Goal: Task Accomplishment & Management: Manage account settings

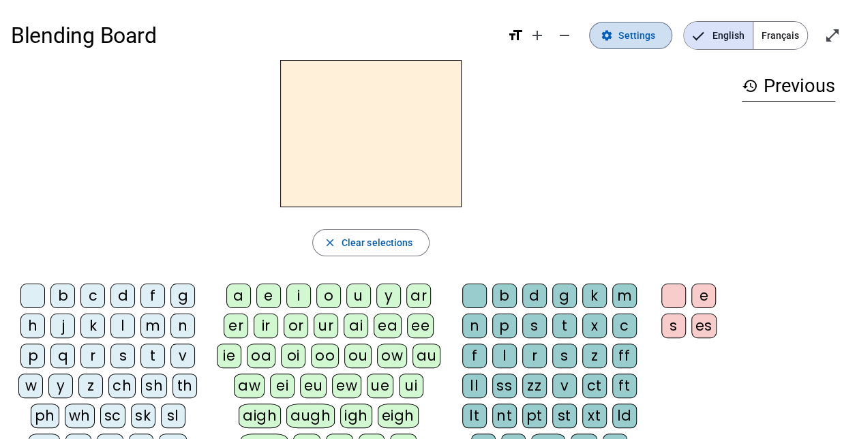
click at [627, 27] on span "Settings" at bounding box center [637, 35] width 37 height 16
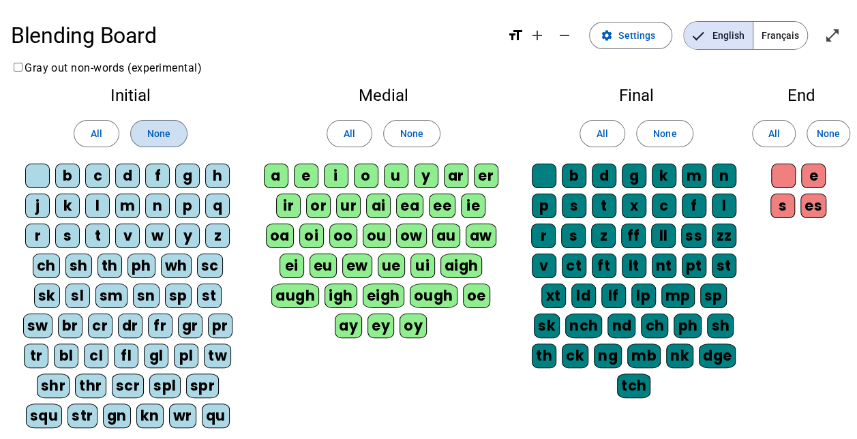
click at [166, 132] on span "None" at bounding box center [158, 133] width 23 height 16
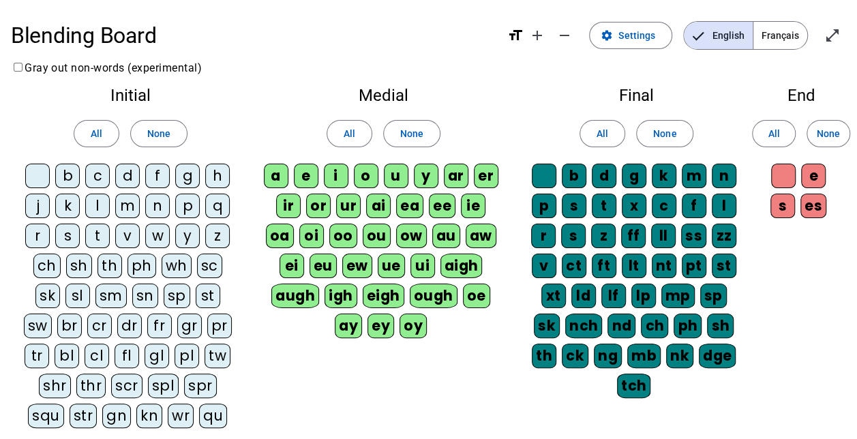
click at [186, 180] on div "g" at bounding box center [187, 176] width 25 height 25
click at [194, 199] on div "p" at bounding box center [187, 206] width 25 height 25
click at [649, 40] on span "Settings" at bounding box center [637, 35] width 37 height 16
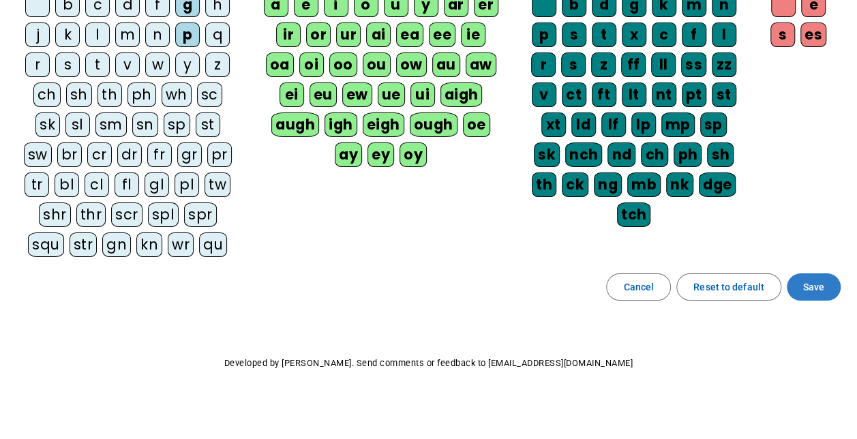
click at [805, 287] on span "Save" at bounding box center [813, 287] width 21 height 16
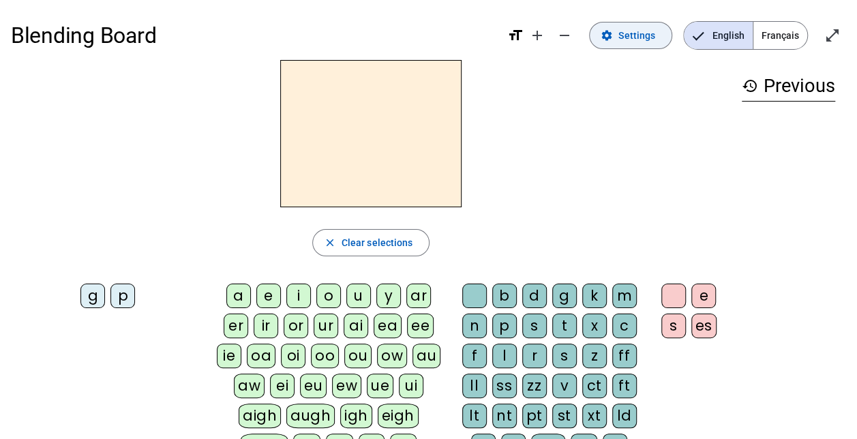
click at [624, 31] on span "Settings" at bounding box center [637, 35] width 37 height 16
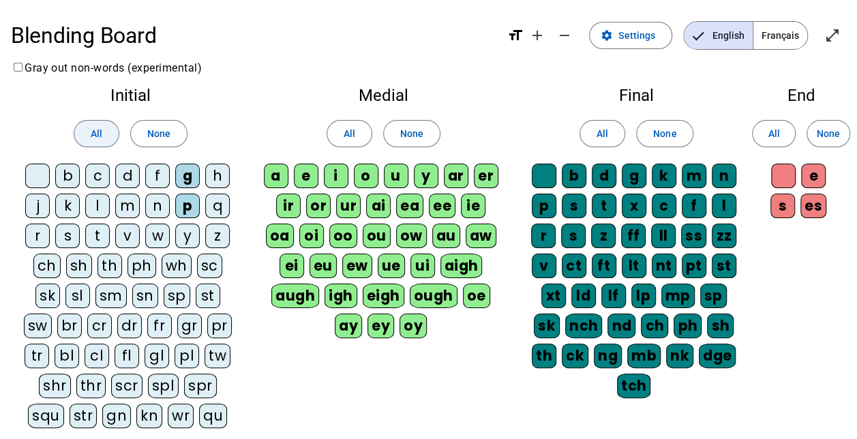
click at [112, 135] on span at bounding box center [96, 133] width 44 height 33
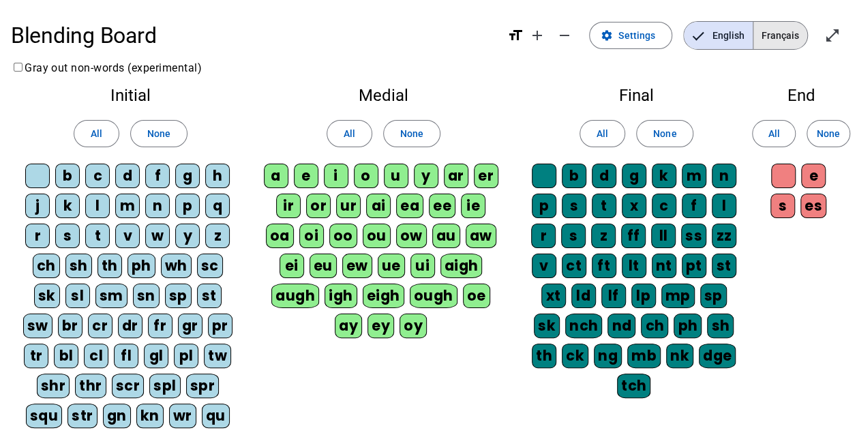
click at [776, 34] on span "Français" at bounding box center [781, 35] width 54 height 27
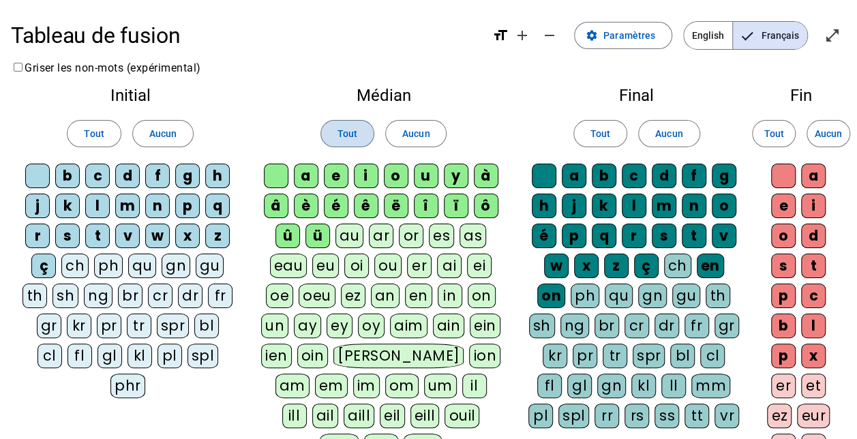
click at [366, 128] on span at bounding box center [347, 133] width 53 height 33
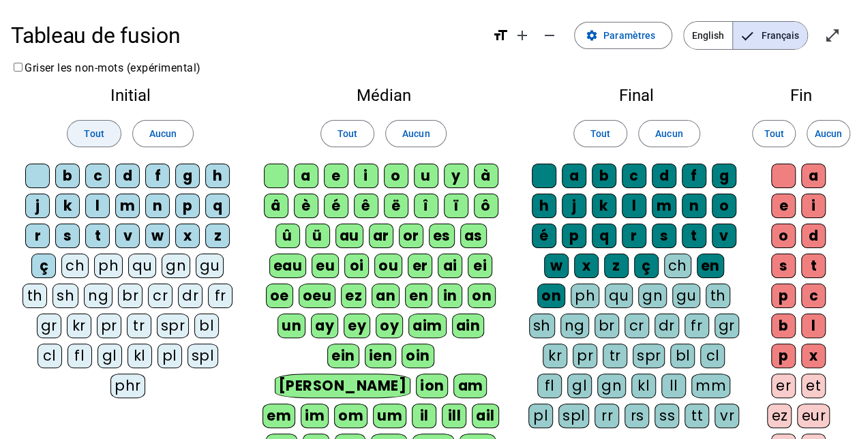
click at [94, 138] on span "Tout" at bounding box center [94, 133] width 20 height 16
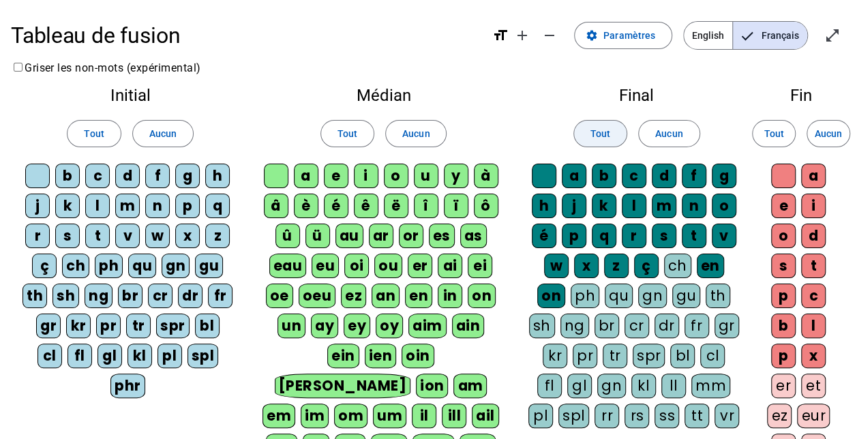
click at [615, 139] on span at bounding box center [600, 133] width 53 height 33
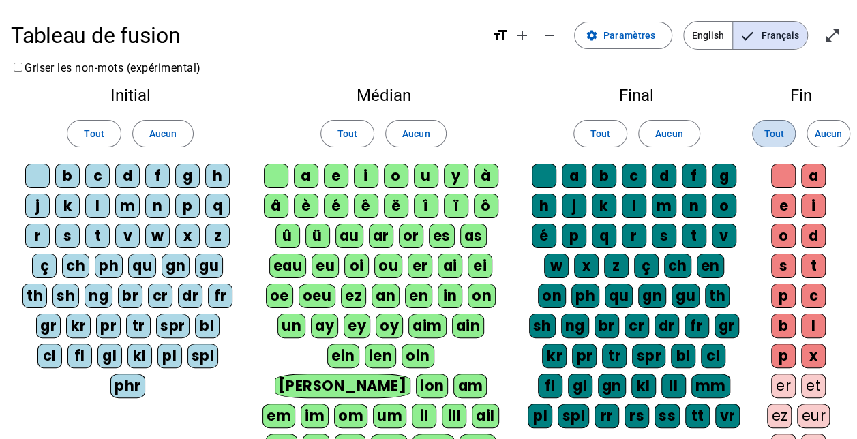
click at [756, 130] on span at bounding box center [774, 133] width 42 height 33
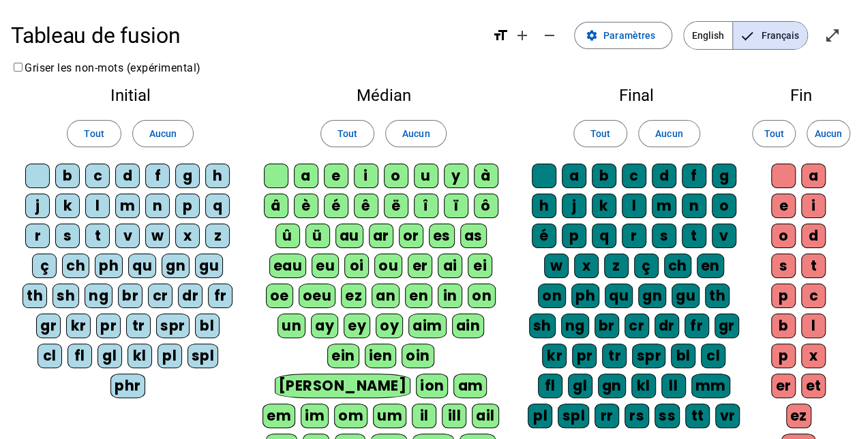
scroll to position [289, 0]
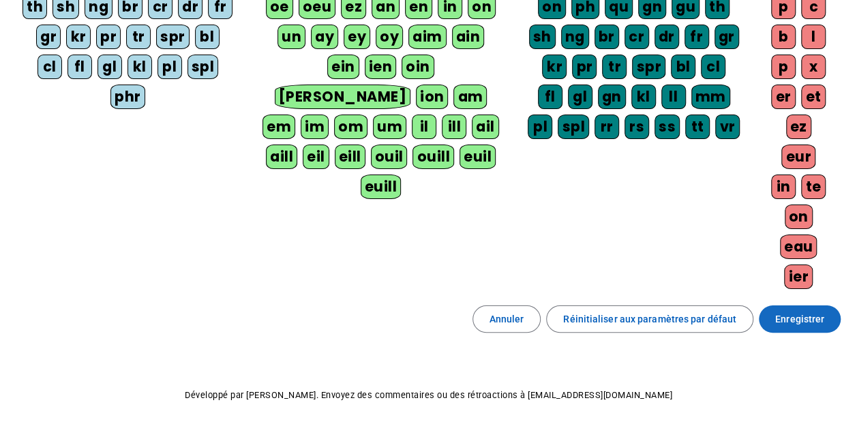
click at [804, 311] on span "Enregistrer" at bounding box center [799, 319] width 49 height 16
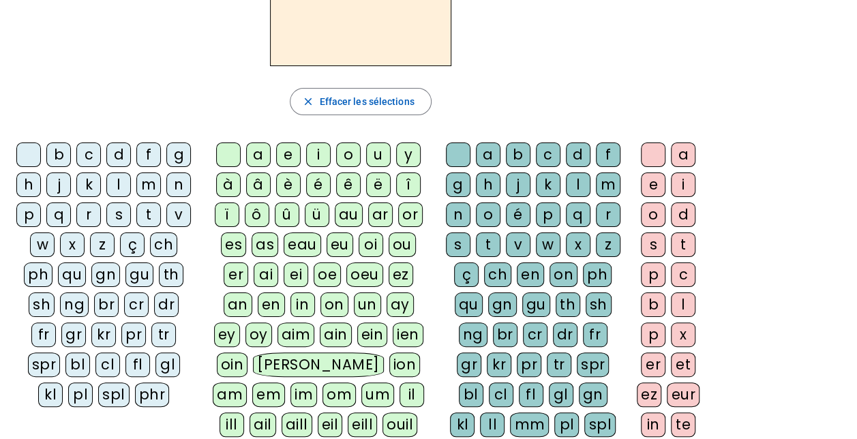
scroll to position [140, 0]
click at [78, 275] on div "qu" at bounding box center [72, 275] width 28 height 25
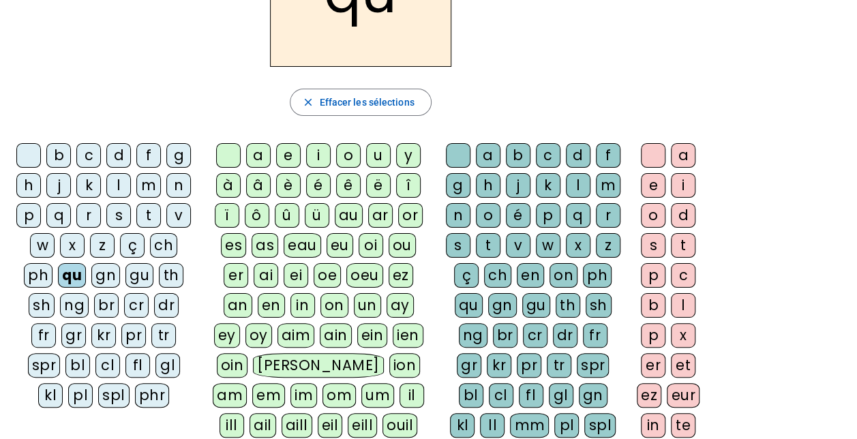
click at [323, 155] on div "i" at bounding box center [318, 155] width 25 height 25
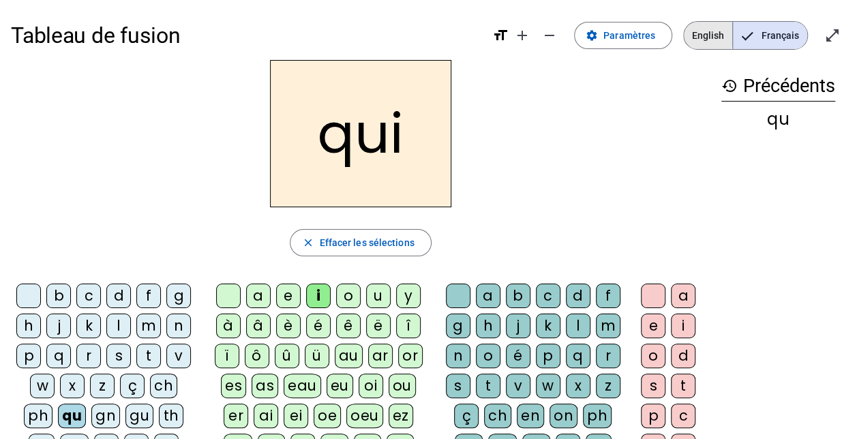
click at [700, 34] on span "English" at bounding box center [708, 35] width 48 height 27
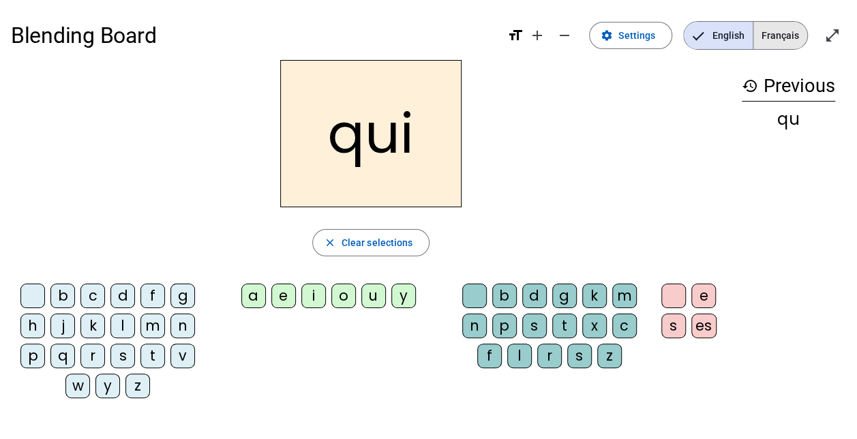
click at [790, 30] on span "Français" at bounding box center [781, 35] width 54 height 27
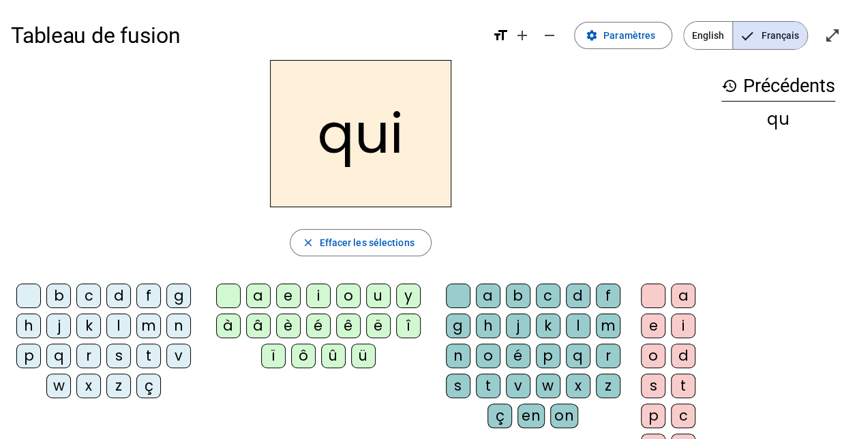
click at [120, 356] on div "s" at bounding box center [118, 356] width 25 height 25
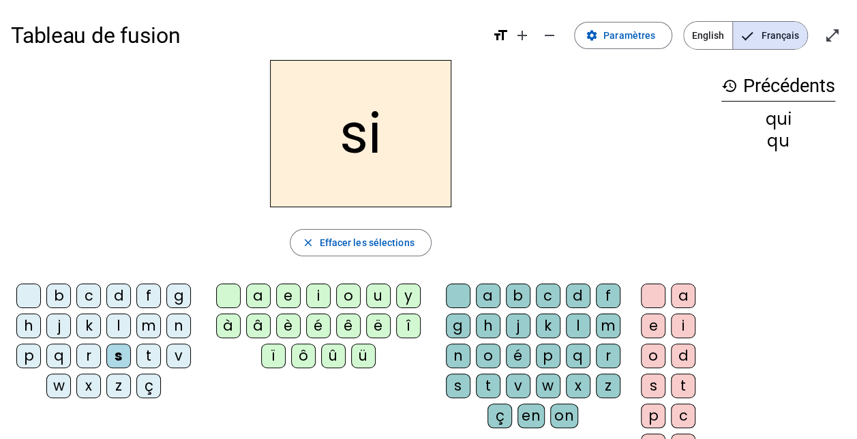
click at [189, 330] on div "n" at bounding box center [178, 326] width 25 height 25
